Goal: Transaction & Acquisition: Purchase product/service

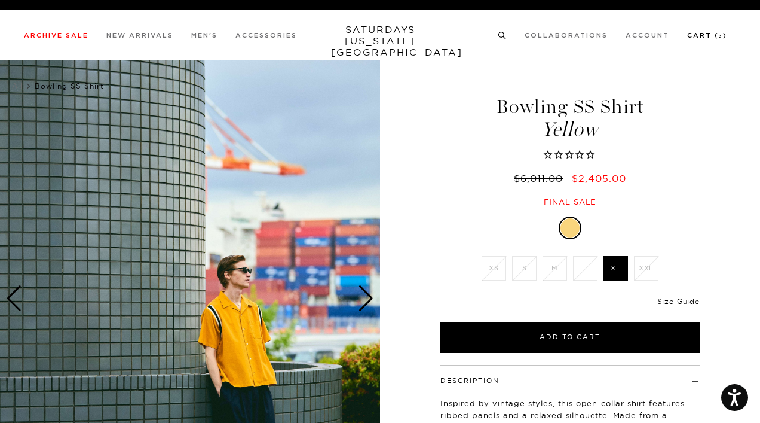
click at [711, 33] on link "Cart ( 3 )" at bounding box center [708, 35] width 40 height 7
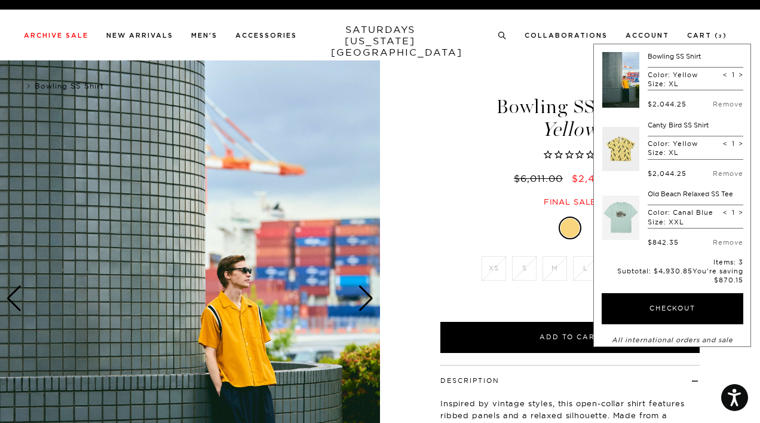
click at [356, 98] on img at bounding box center [190, 297] width 380 height 475
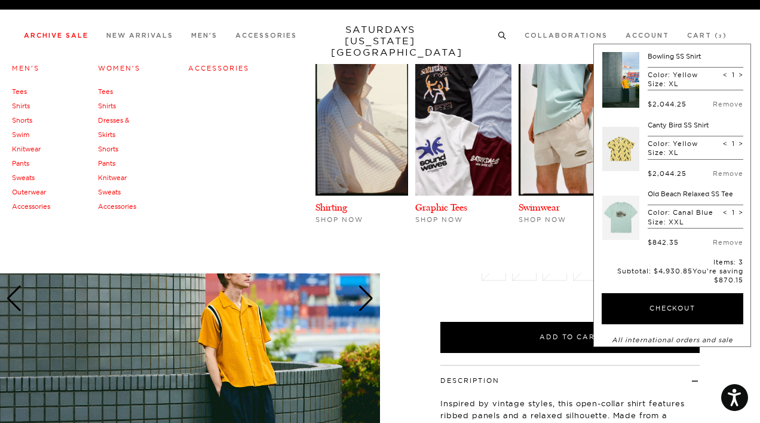
click at [47, 33] on link "Archive Sale" at bounding box center [56, 35] width 65 height 7
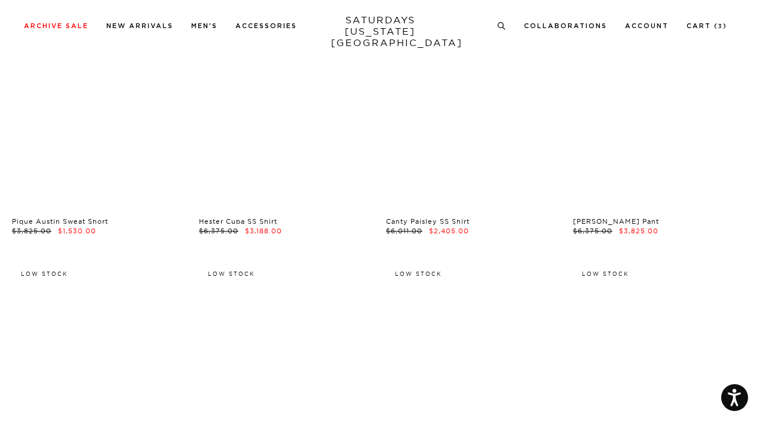
scroll to position [7248, 7]
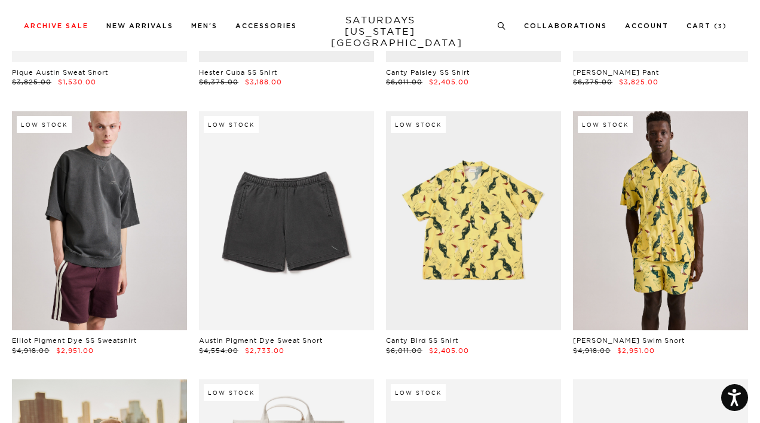
click at [662, 177] on link at bounding box center [660, 220] width 175 height 219
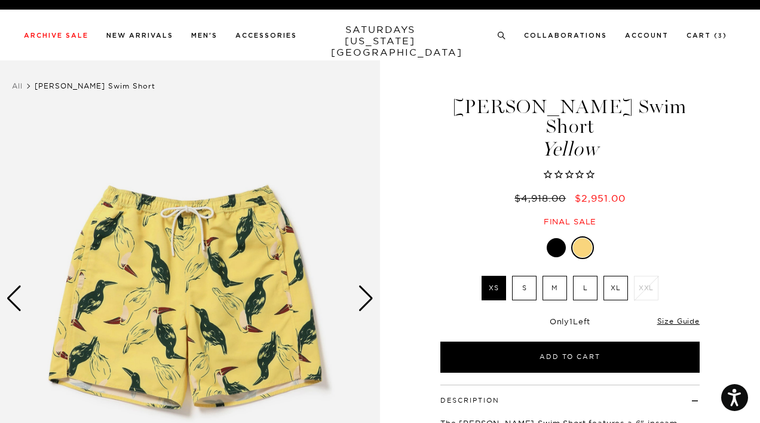
click at [584, 276] on label "L" at bounding box center [585, 288] width 25 height 25
click at [0, 0] on input "L" at bounding box center [0, 0] width 0 height 0
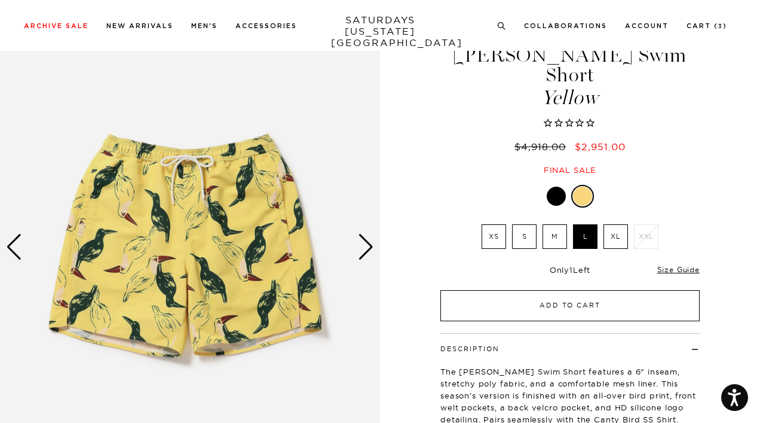
scroll to position [52, 0]
click at [573, 289] on button "Add to Cart" at bounding box center [570, 304] width 259 height 31
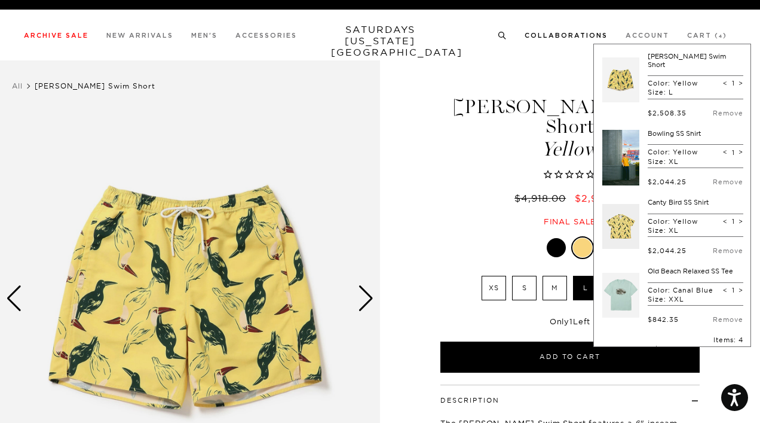
scroll to position [0, 1]
